Goal: Transaction & Acquisition: Obtain resource

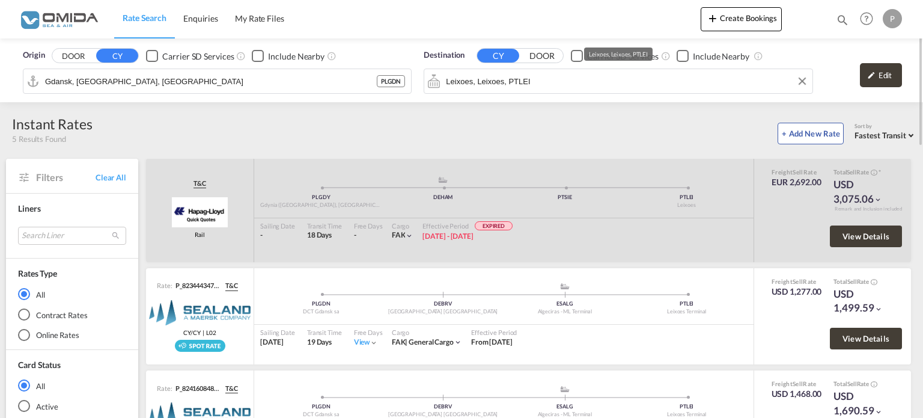
click at [686, 79] on input "Leixoes, Leixoes, PTLEI" at bounding box center [626, 81] width 360 height 18
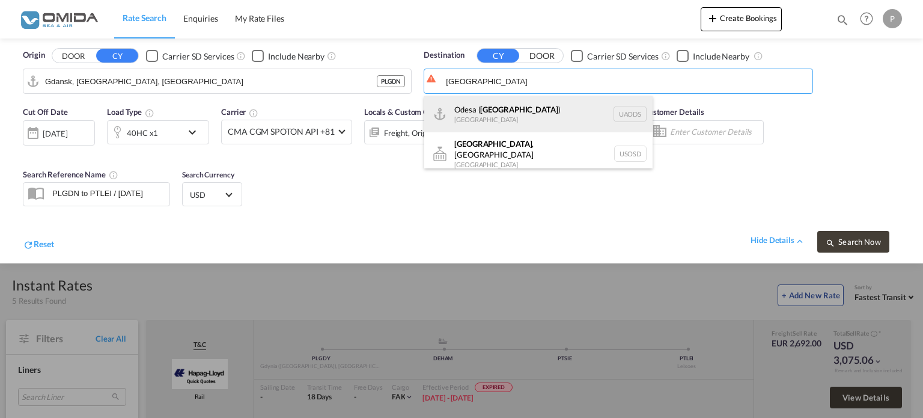
click at [522, 106] on div "Odesa ( [GEOGRAPHIC_DATA] ) [GEOGRAPHIC_DATA] UAODS" at bounding box center [538, 114] width 228 height 36
type input "Odesa ([GEOGRAPHIC_DATA]), UAODS"
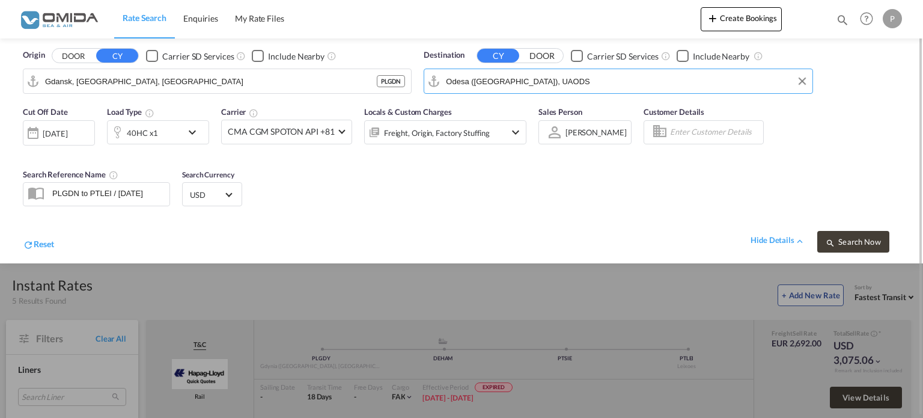
click at [66, 129] on div "[DATE]" at bounding box center [55, 133] width 25 height 11
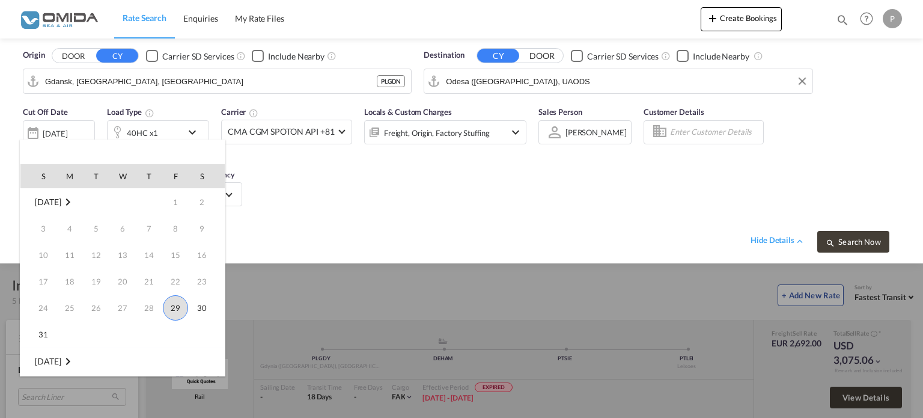
click at [169, 304] on span "29" at bounding box center [175, 307] width 25 height 25
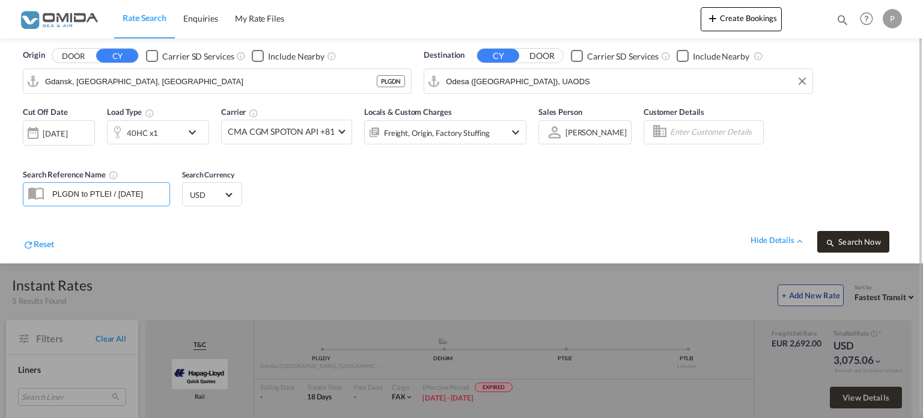
click at [858, 240] on span "Search Now" at bounding box center [853, 242] width 55 height 10
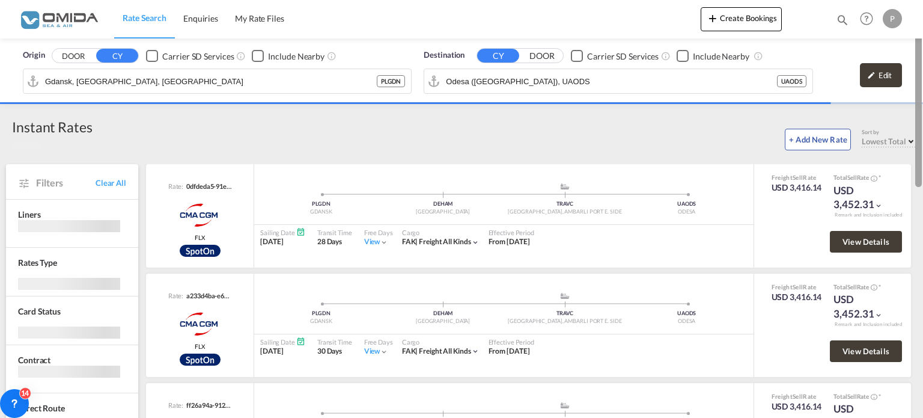
drag, startPoint x: 919, startPoint y: 94, endPoint x: 918, endPoint y: 47, distance: 46.9
click at [923, 47] on div at bounding box center [922, 208] width 2 height 413
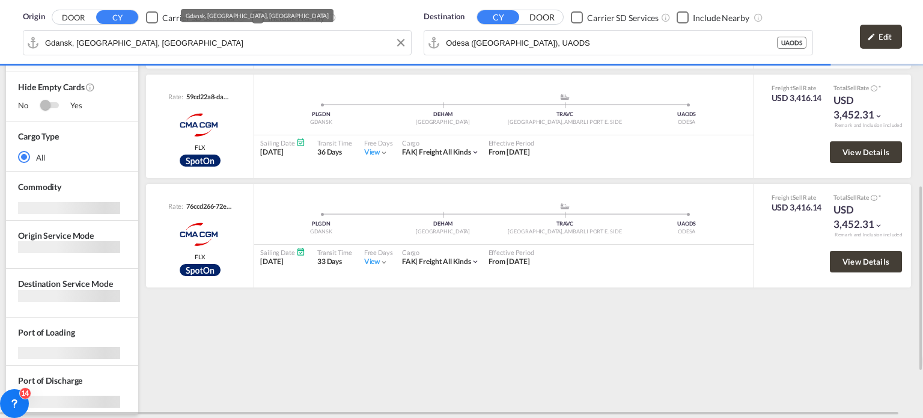
click at [165, 55] on div "Origin DOOR CY Carrier SD Services Include Nearby [GEOGRAPHIC_DATA], [GEOGRAPHI…" at bounding box center [217, 33] width 389 height 44
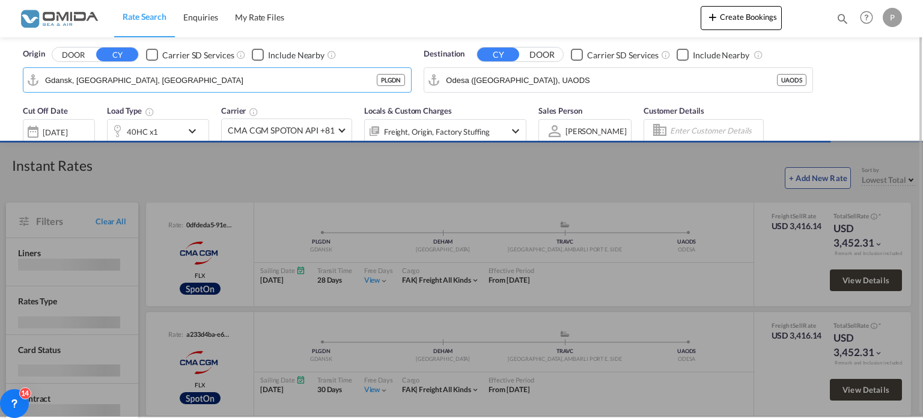
scroll to position [0, 0]
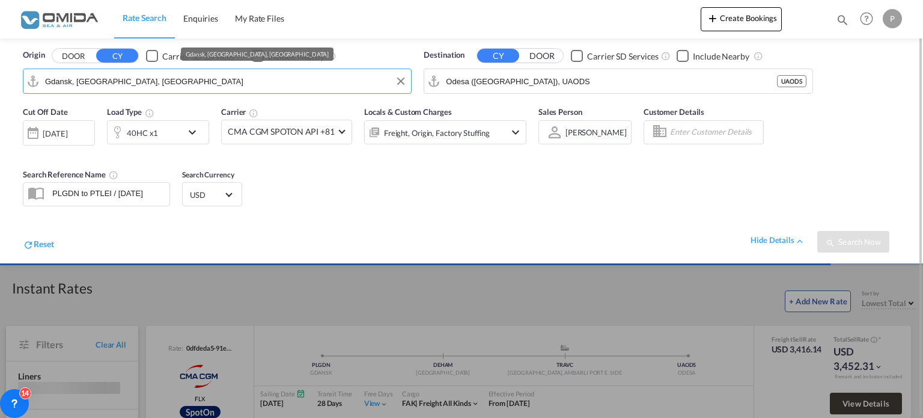
click at [163, 76] on input "Gdansk, [GEOGRAPHIC_DATA], [GEOGRAPHIC_DATA]" at bounding box center [225, 81] width 360 height 18
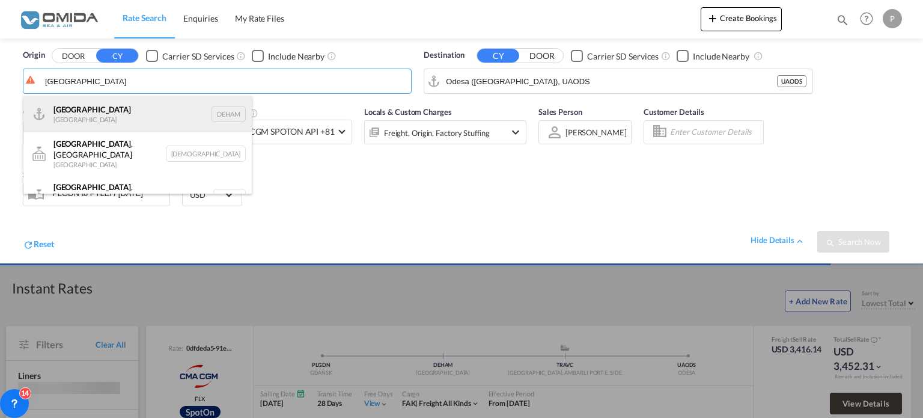
click at [132, 108] on div "[GEOGRAPHIC_DATA] [GEOGRAPHIC_DATA] DEHAM" at bounding box center [137, 114] width 228 height 36
type input "[GEOGRAPHIC_DATA], [GEOGRAPHIC_DATA]"
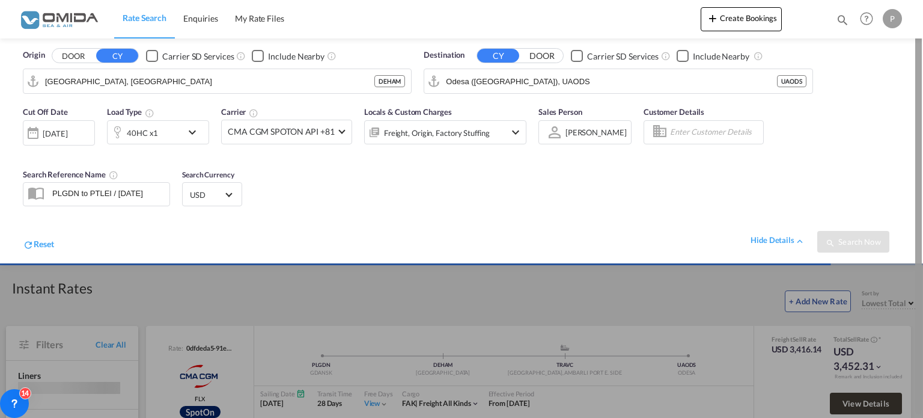
drag, startPoint x: 923, startPoint y: 120, endPoint x: 923, endPoint y: 109, distance: 10.8
click at [923, 109] on div at bounding box center [922, 208] width 2 height 413
click at [614, 233] on div "hide details Search Now" at bounding box center [477, 235] width 846 height 34
drag, startPoint x: 923, startPoint y: 130, endPoint x: 923, endPoint y: 194, distance: 63.7
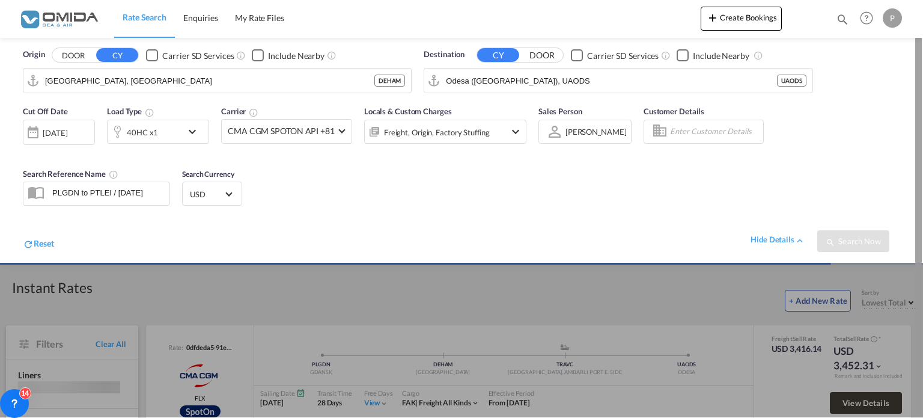
click at [923, 194] on div at bounding box center [922, 209] width 2 height 413
click at [608, 228] on div "hide details Search Now" at bounding box center [477, 235] width 846 height 34
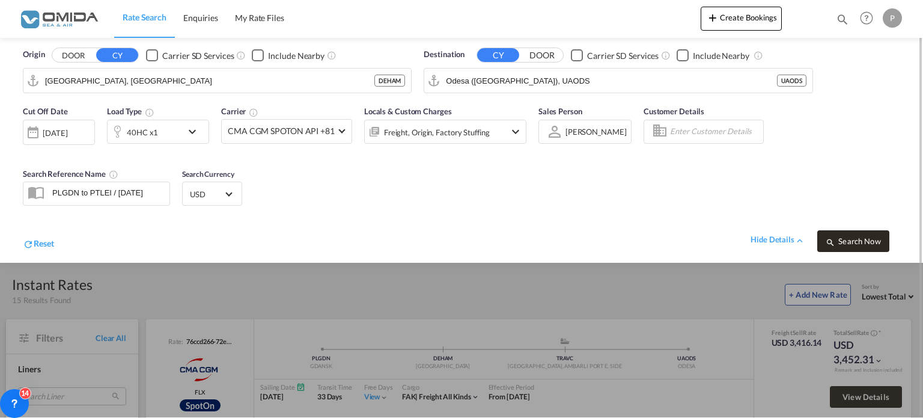
click at [846, 236] on span "Search Now" at bounding box center [853, 241] width 55 height 10
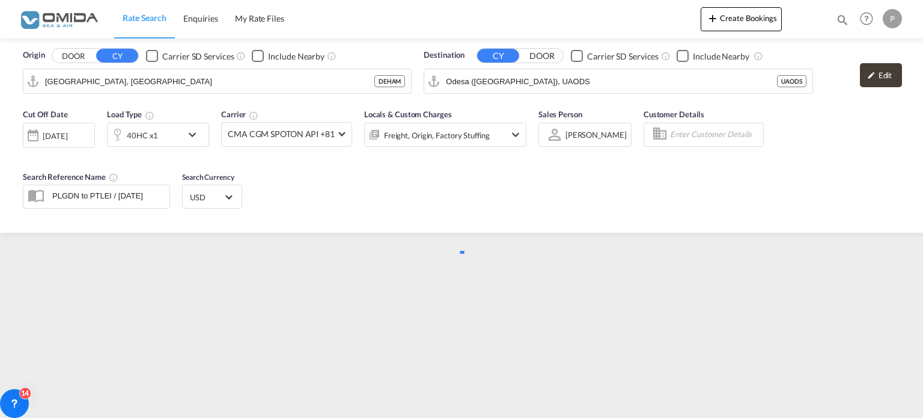
scroll to position [0, 0]
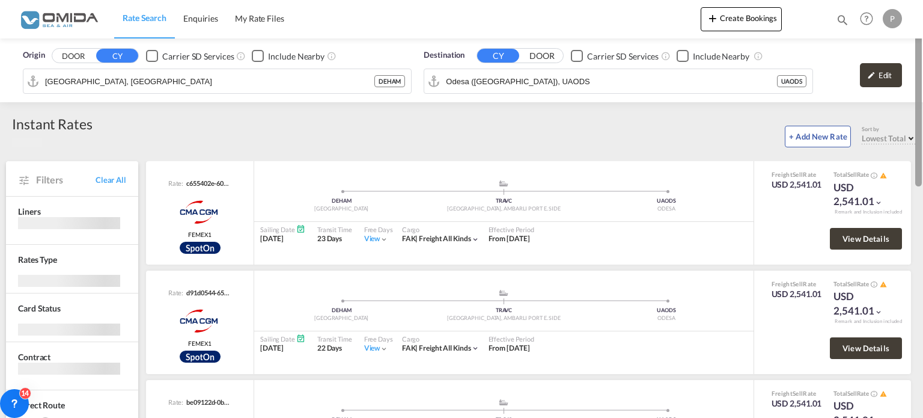
drag, startPoint x: 923, startPoint y: 133, endPoint x: 923, endPoint y: 177, distance: 44.5
click at [923, 177] on div at bounding box center [922, 208] width 2 height 413
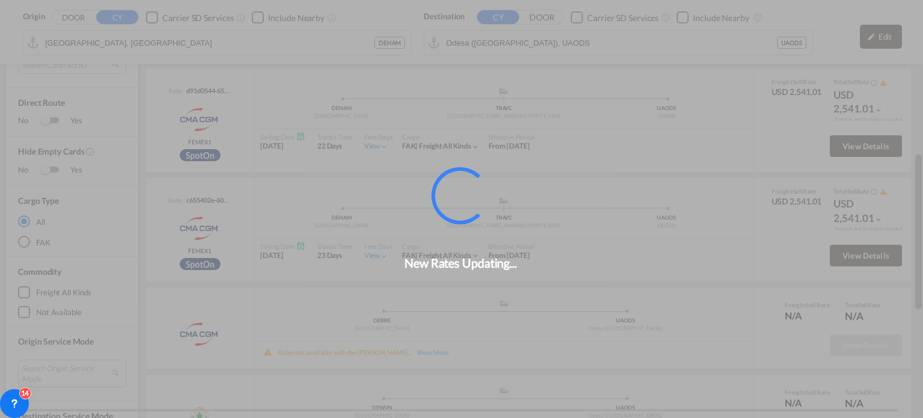
scroll to position [415, 0]
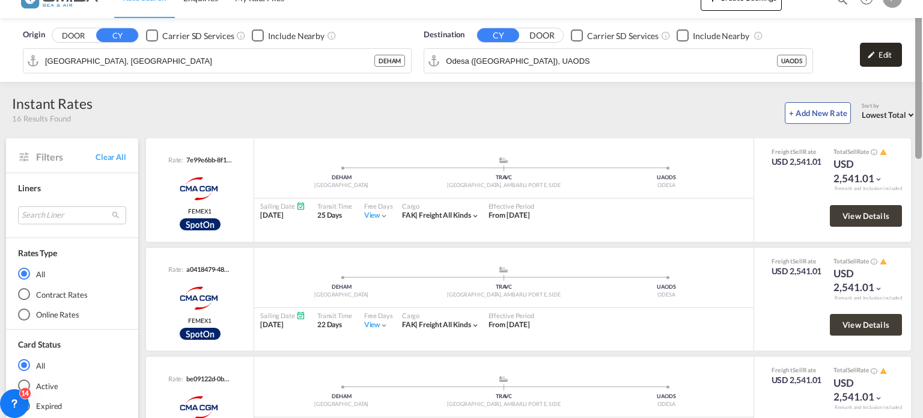
scroll to position [14, 0]
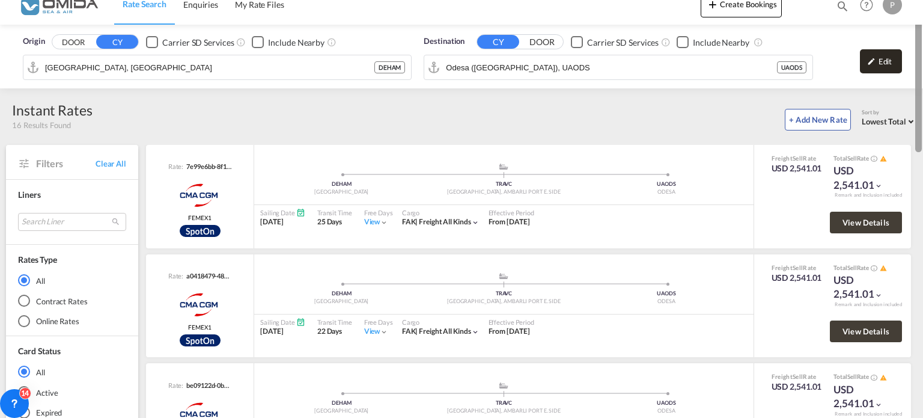
drag, startPoint x: 921, startPoint y: 201, endPoint x: 894, endPoint y: 63, distance: 141.5
click at [894, 63] on md-content "Rate Search Enquiries My Rate Files Create Bookings Enquiries Help Resources Pr…" at bounding box center [461, 209] width 923 height 418
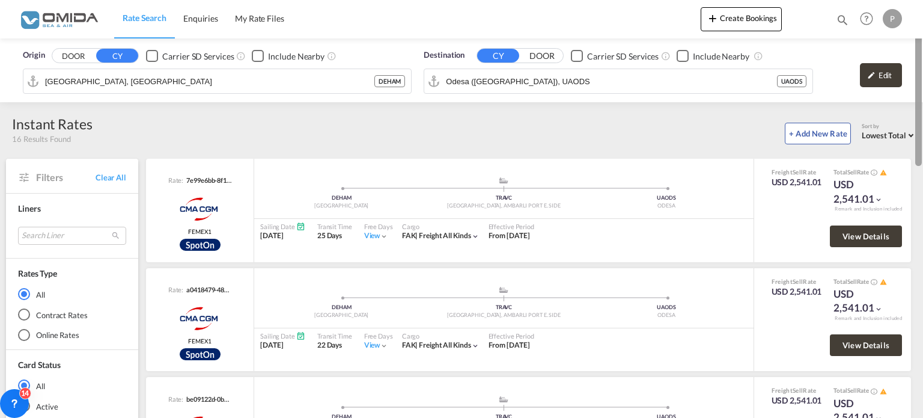
click at [921, 100] on div at bounding box center [918, 93] width 7 height 145
drag, startPoint x: 923, startPoint y: 130, endPoint x: 923, endPoint y: 167, distance: 36.7
click at [923, 167] on div at bounding box center [922, 208] width 2 height 413
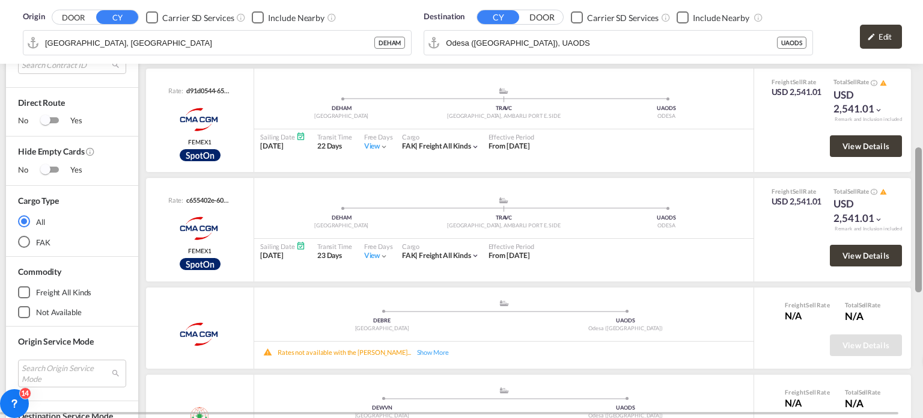
drag, startPoint x: 922, startPoint y: 185, endPoint x: 921, endPoint y: 148, distance: 36.7
click at [922, 148] on div at bounding box center [922, 208] width 2 height 413
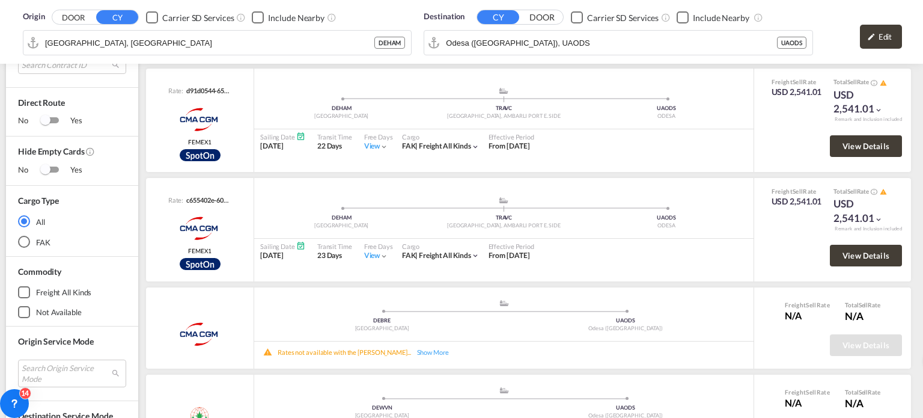
scroll to position [772, 0]
